Goal: Transaction & Acquisition: Purchase product/service

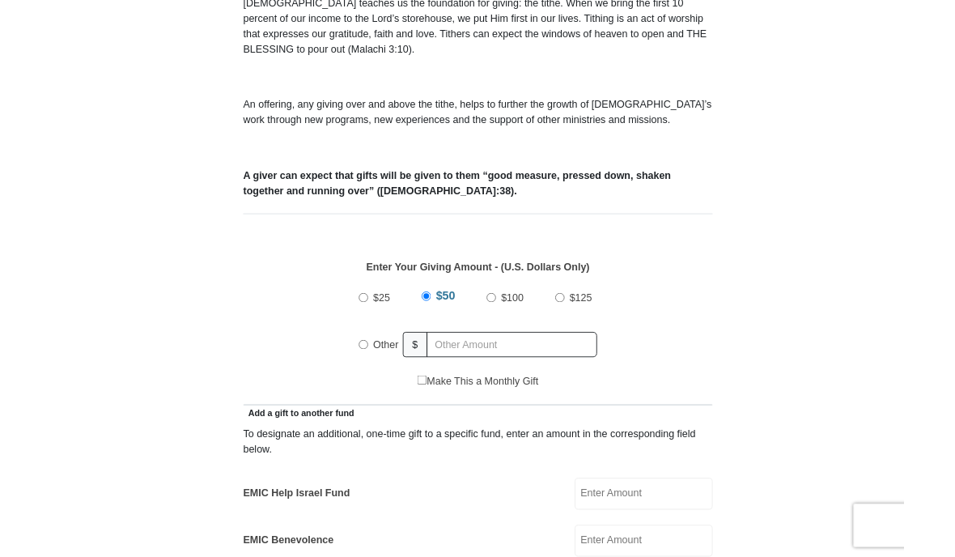
scroll to position [485, 0]
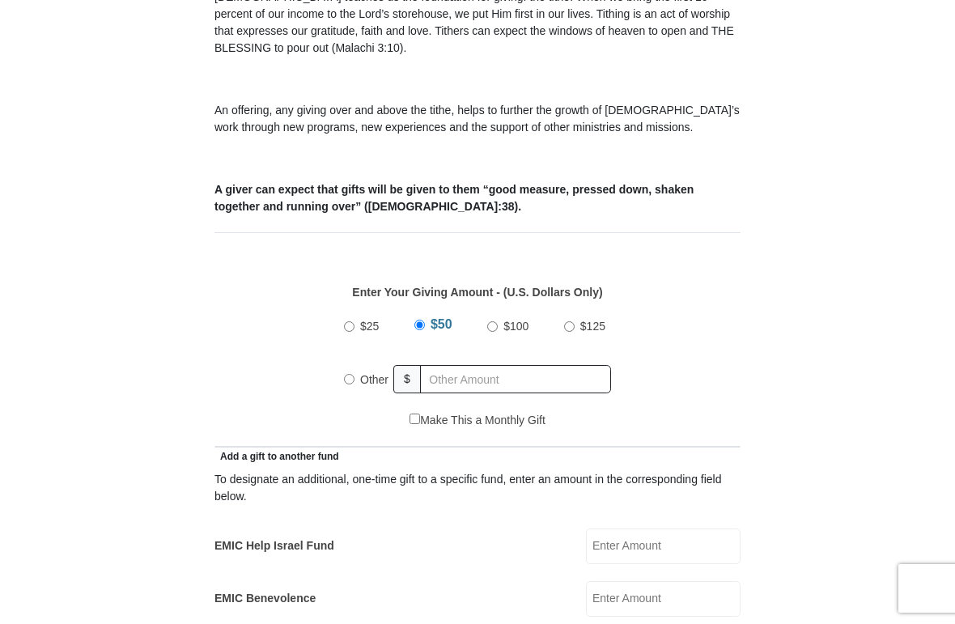
click at [351, 379] on input "Other" at bounding box center [349, 379] width 11 height 11
radio input "true"
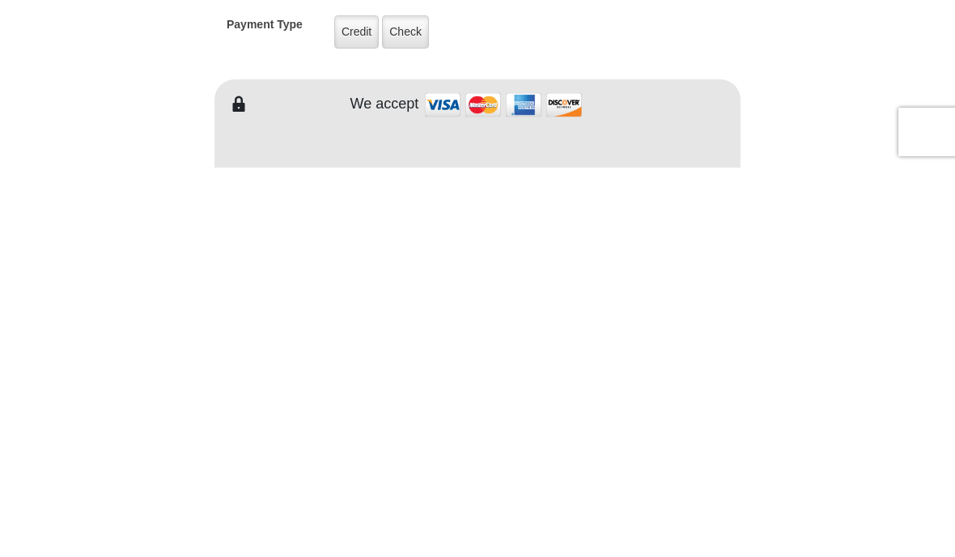
scroll to position [942, 0]
type input "132.00"
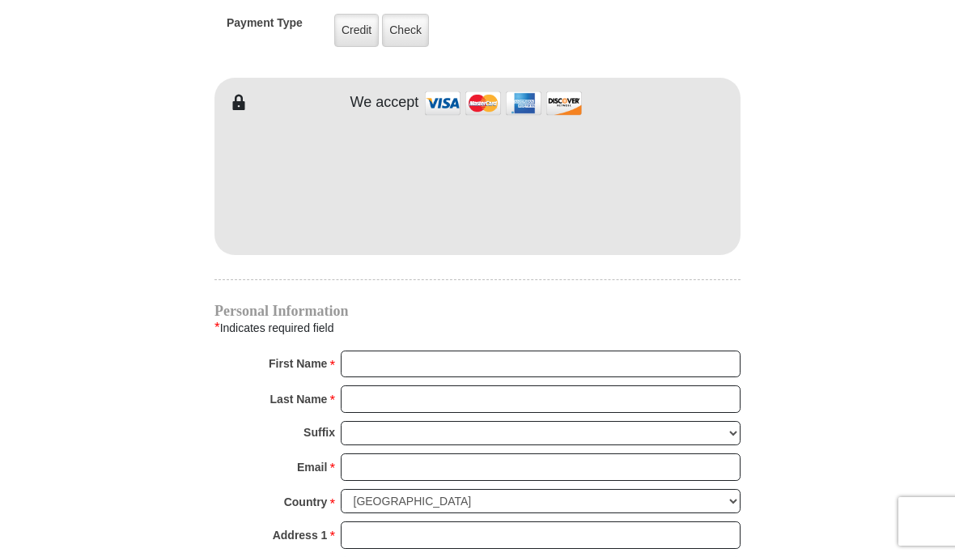
scroll to position [1331, 0]
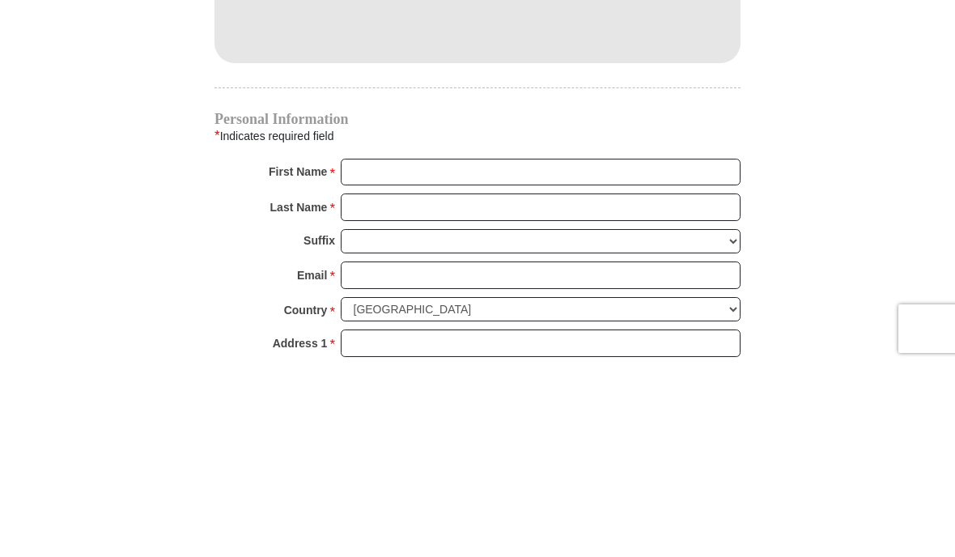
click at [400, 351] on input "First Name *" at bounding box center [541, 365] width 400 height 28
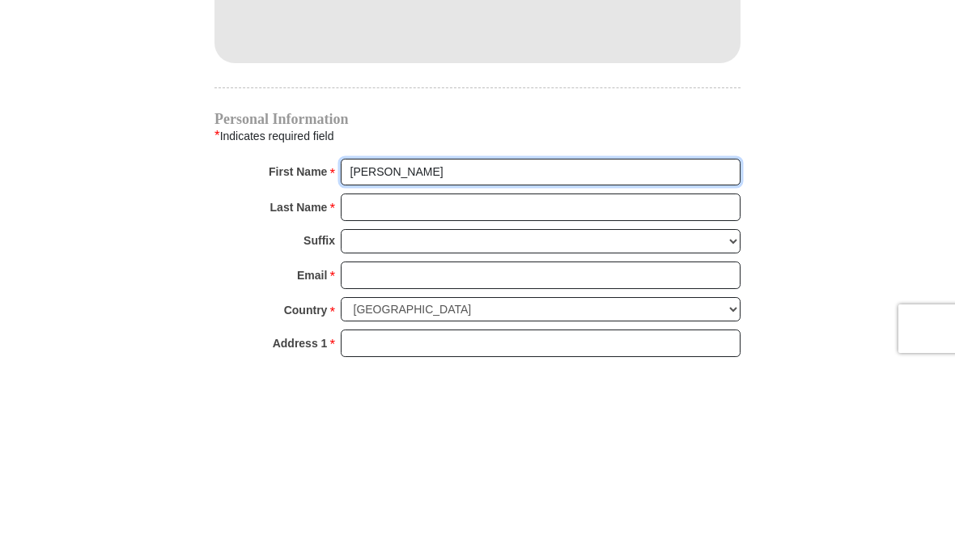
type input "[PERSON_NAME]"
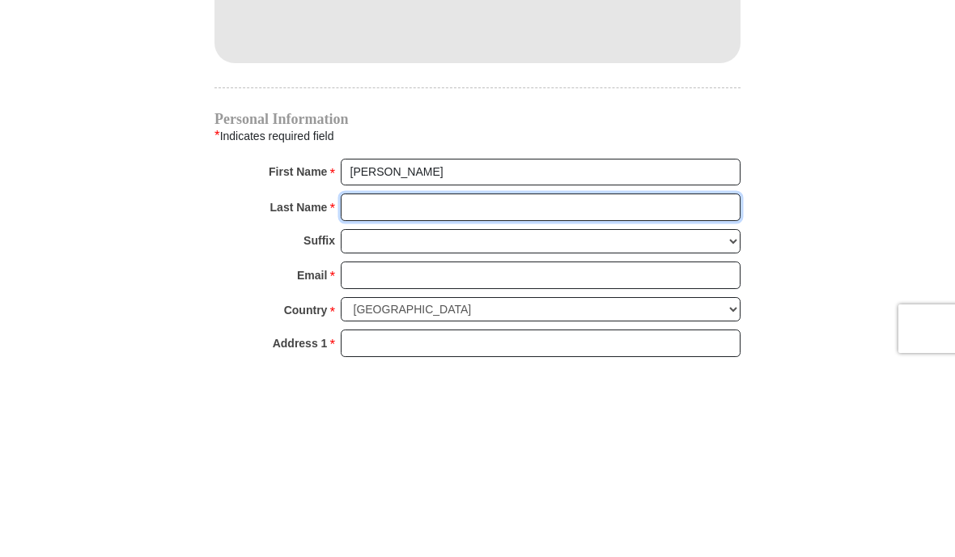
click at [420, 386] on input "Last Name *" at bounding box center [541, 400] width 400 height 28
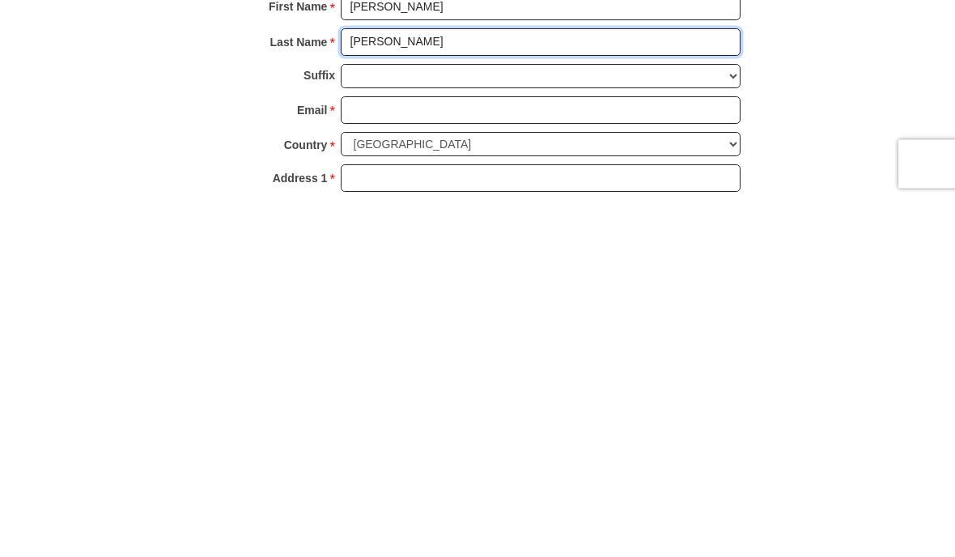
type input "[PERSON_NAME]"
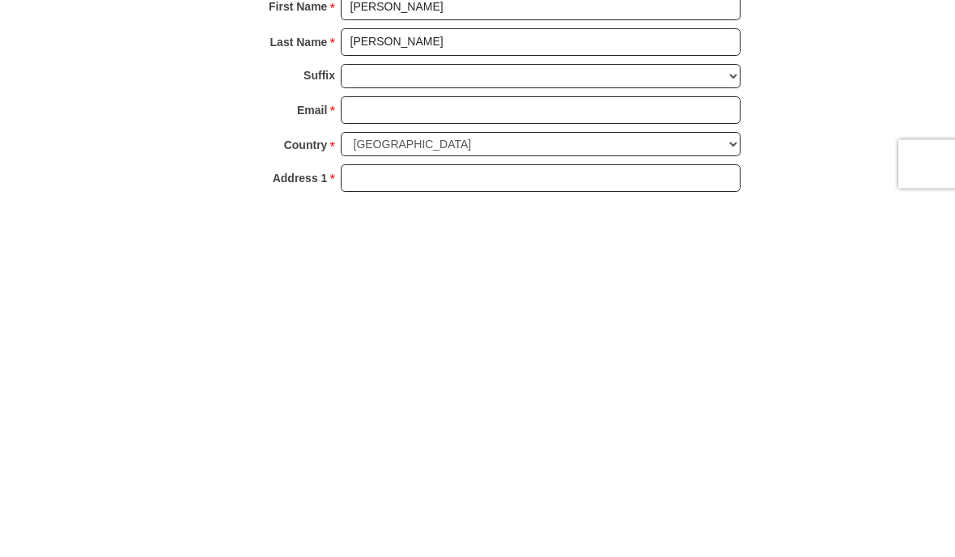
click at [397, 454] on input "Email *" at bounding box center [541, 468] width 400 height 28
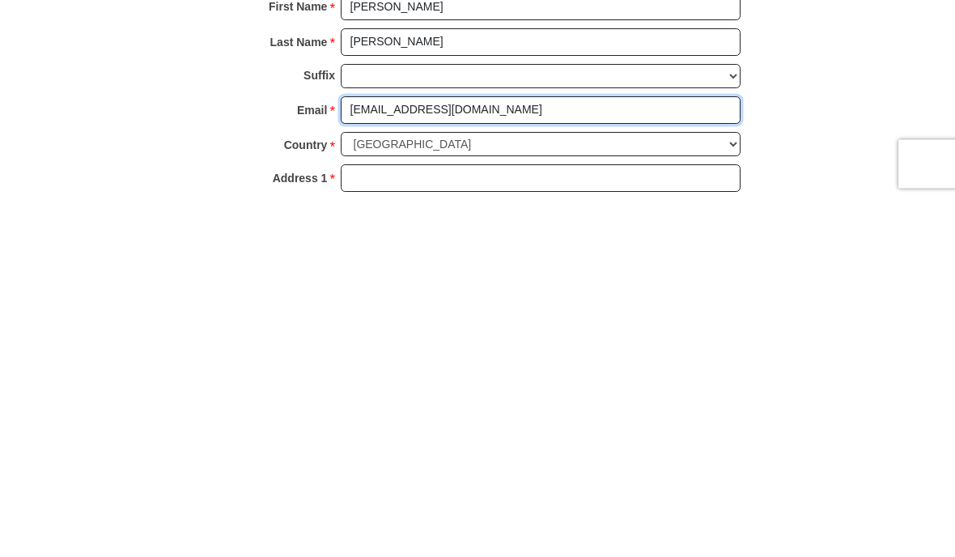
type input "[EMAIL_ADDRESS][DOMAIN_NAME]"
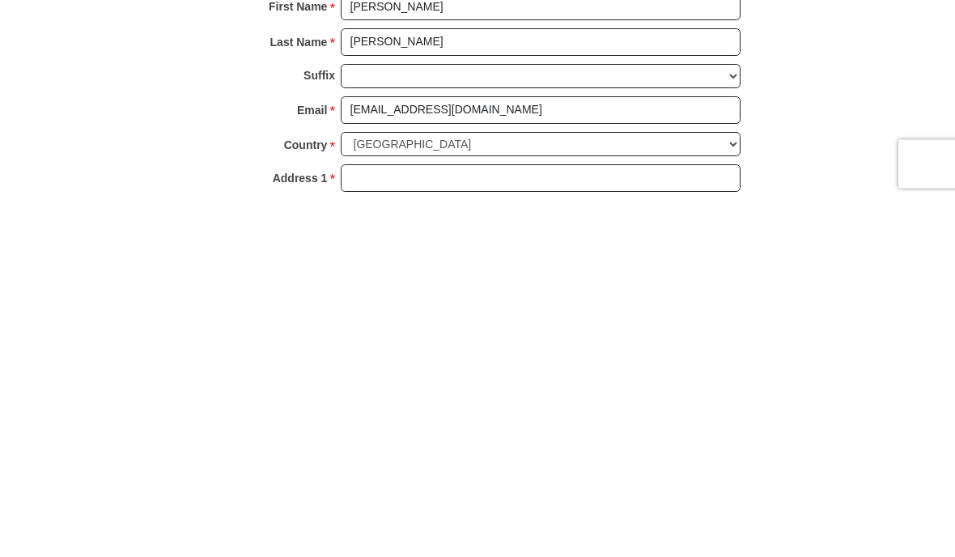
click at [409, 522] on input "Address 1 *" at bounding box center [541, 536] width 400 height 28
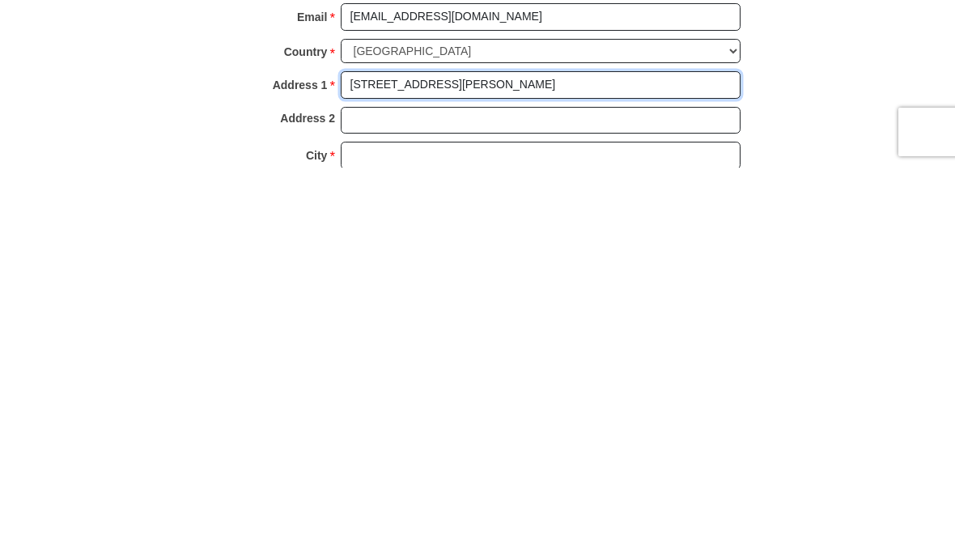
scroll to position [1399, 0]
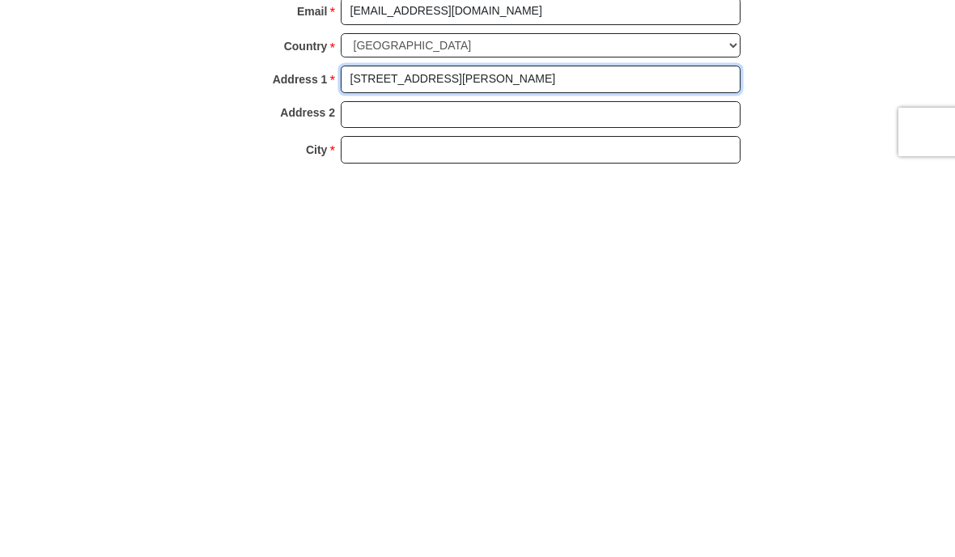
type input "[STREET_ADDRESS][PERSON_NAME]"
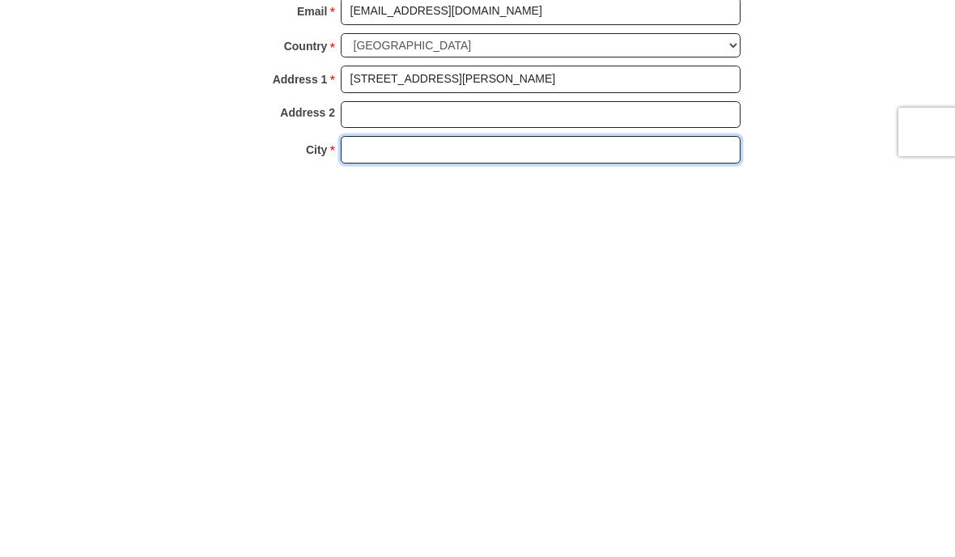
click at [418, 525] on input "City *" at bounding box center [541, 539] width 400 height 28
type input "Milpitas"
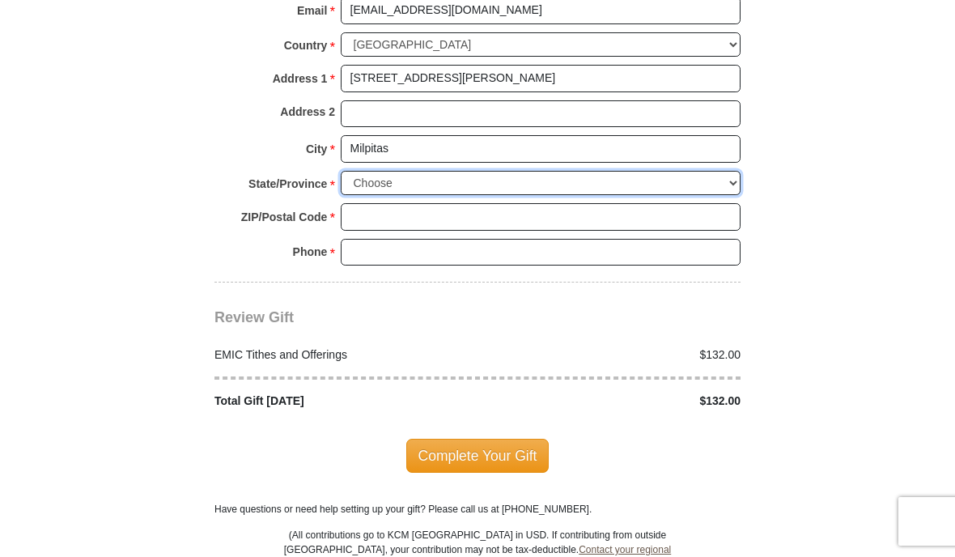
select select "CA"
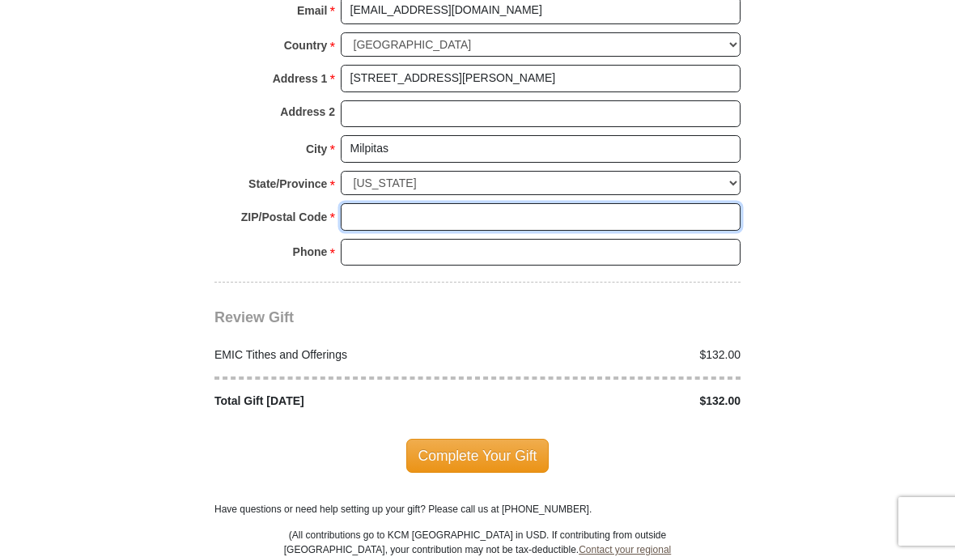
click at [393, 203] on input "ZIP/Postal Code *" at bounding box center [541, 217] width 400 height 28
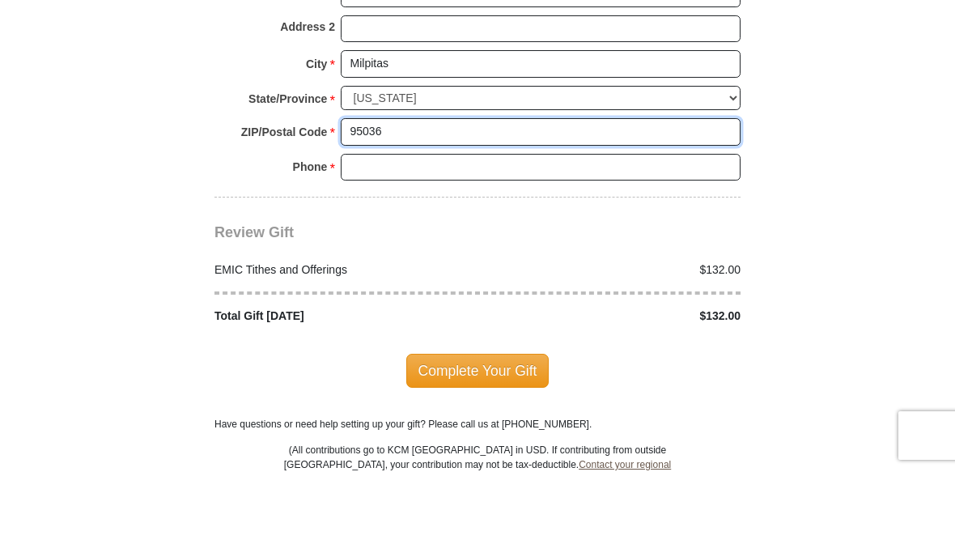
type input "95036"
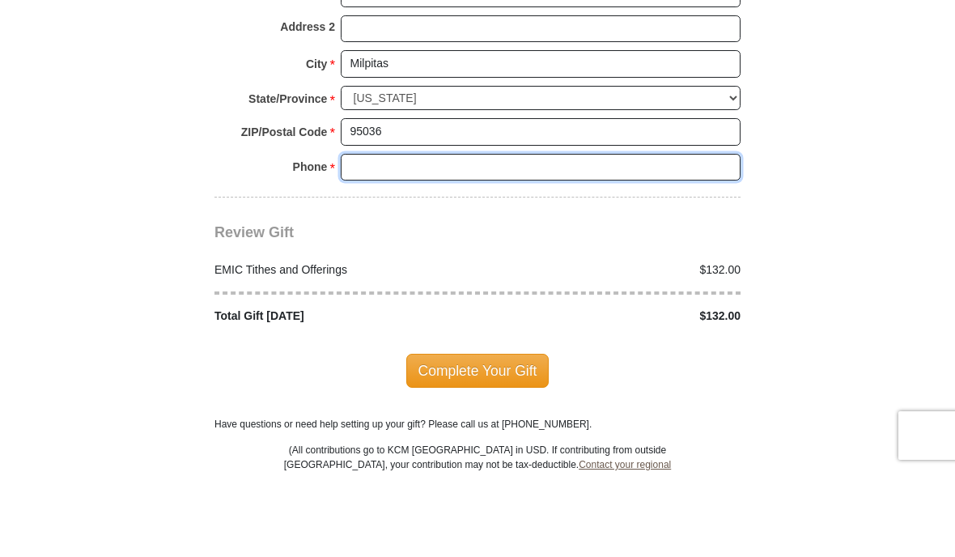
click at [422, 239] on input "Phone * *" at bounding box center [541, 253] width 400 height 28
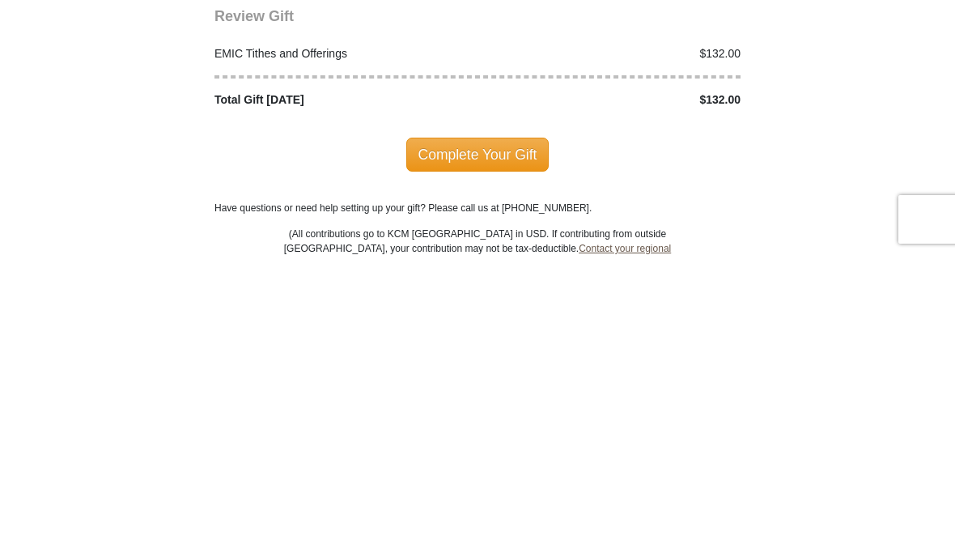
type input "4089905013"
click at [487, 439] on span "Complete Your Gift" at bounding box center [477, 456] width 143 height 34
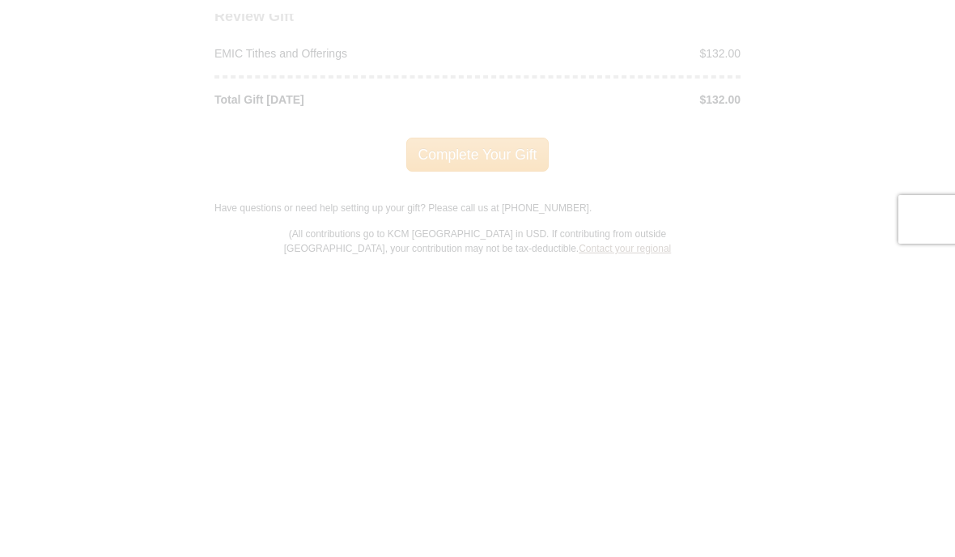
scroll to position [2090, 0]
